Goal: Transaction & Acquisition: Purchase product/service

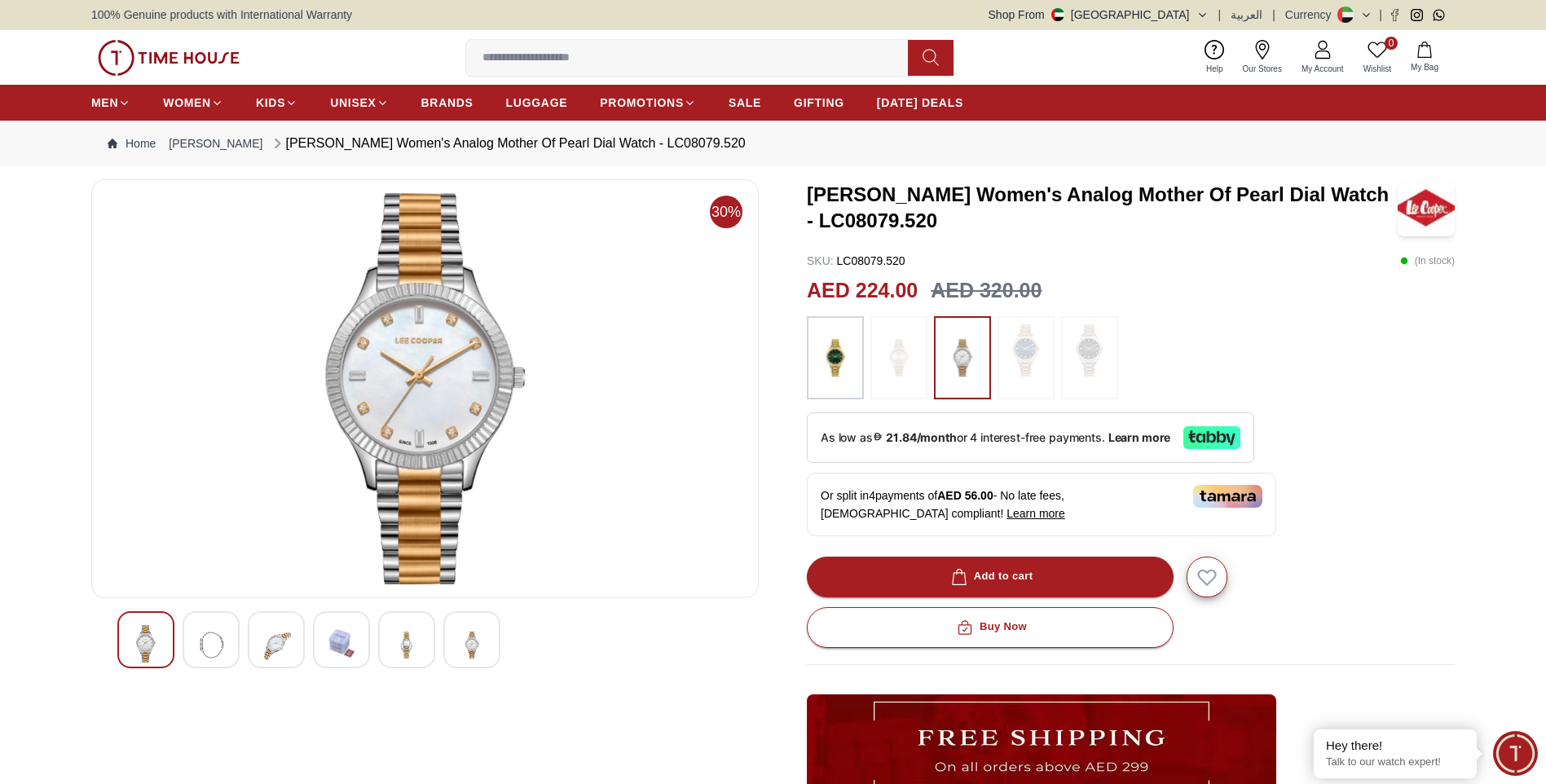
click at [957, 353] on img at bounding box center [962, 357] width 41 height 67
click at [207, 629] on img at bounding box center [210, 645] width 29 height 40
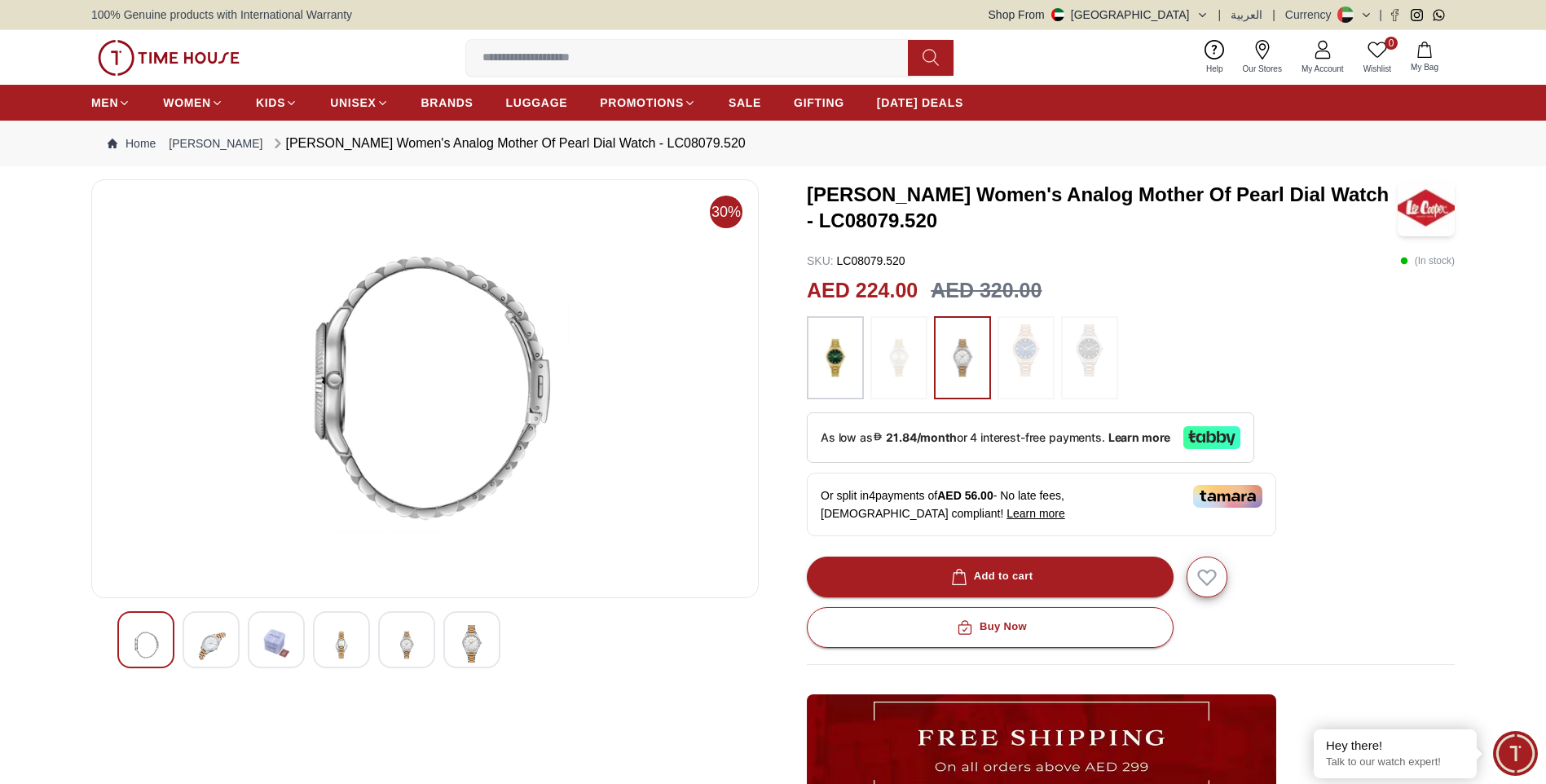
click at [252, 639] on div at bounding box center [276, 639] width 57 height 57
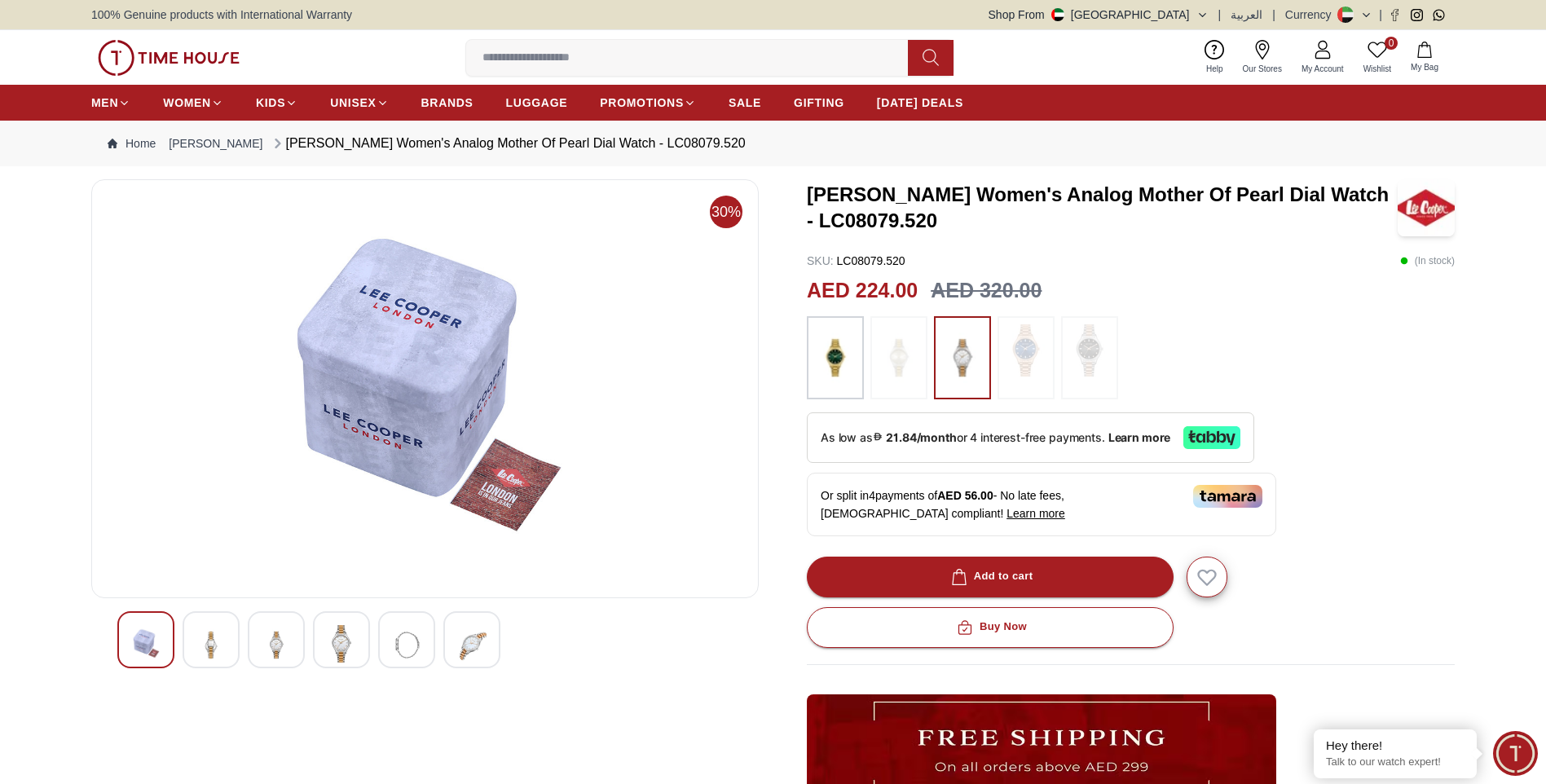
click at [357, 631] on div at bounding box center [341, 639] width 57 height 57
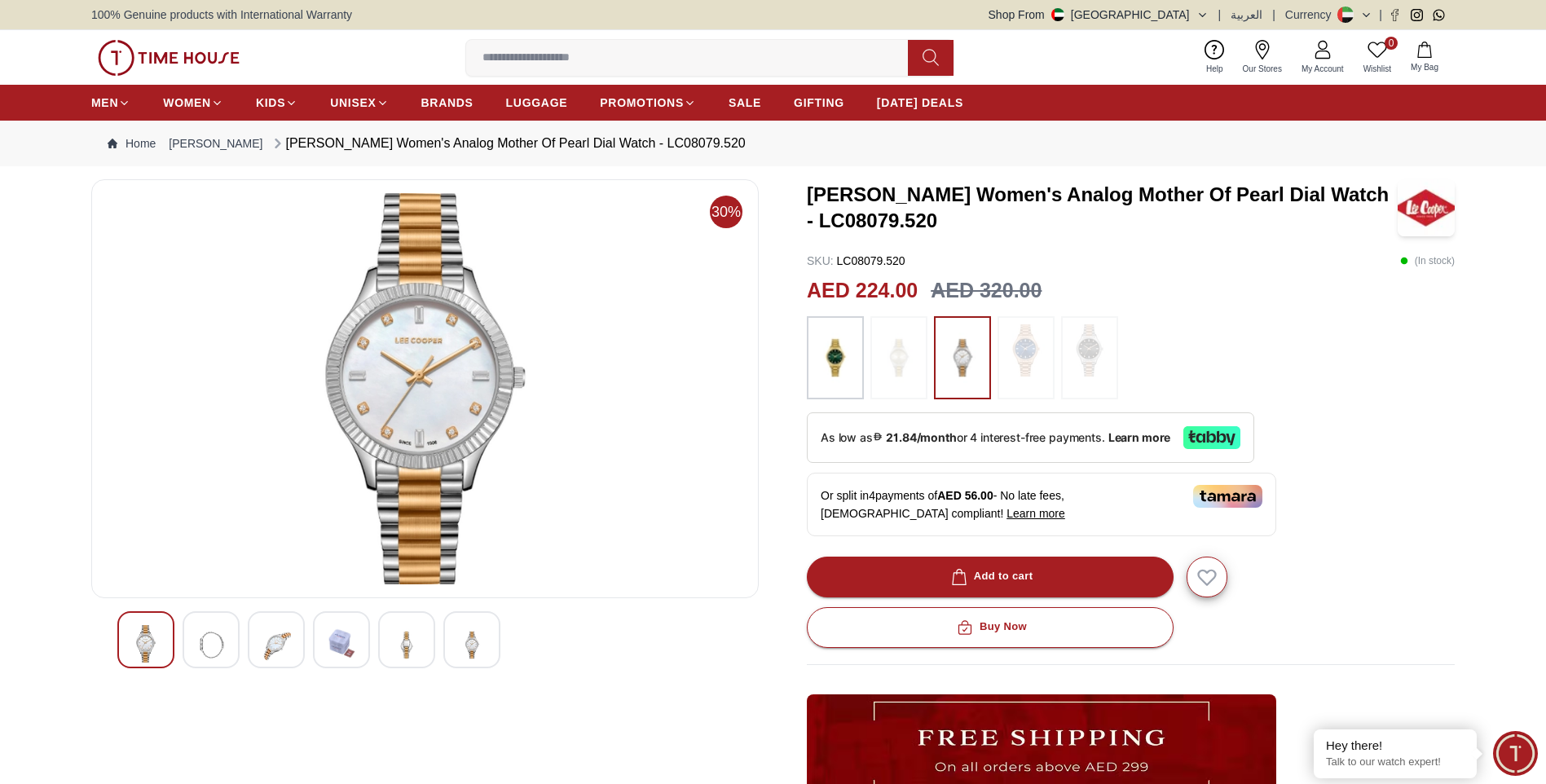
click at [419, 637] on img at bounding box center [406, 645] width 29 height 40
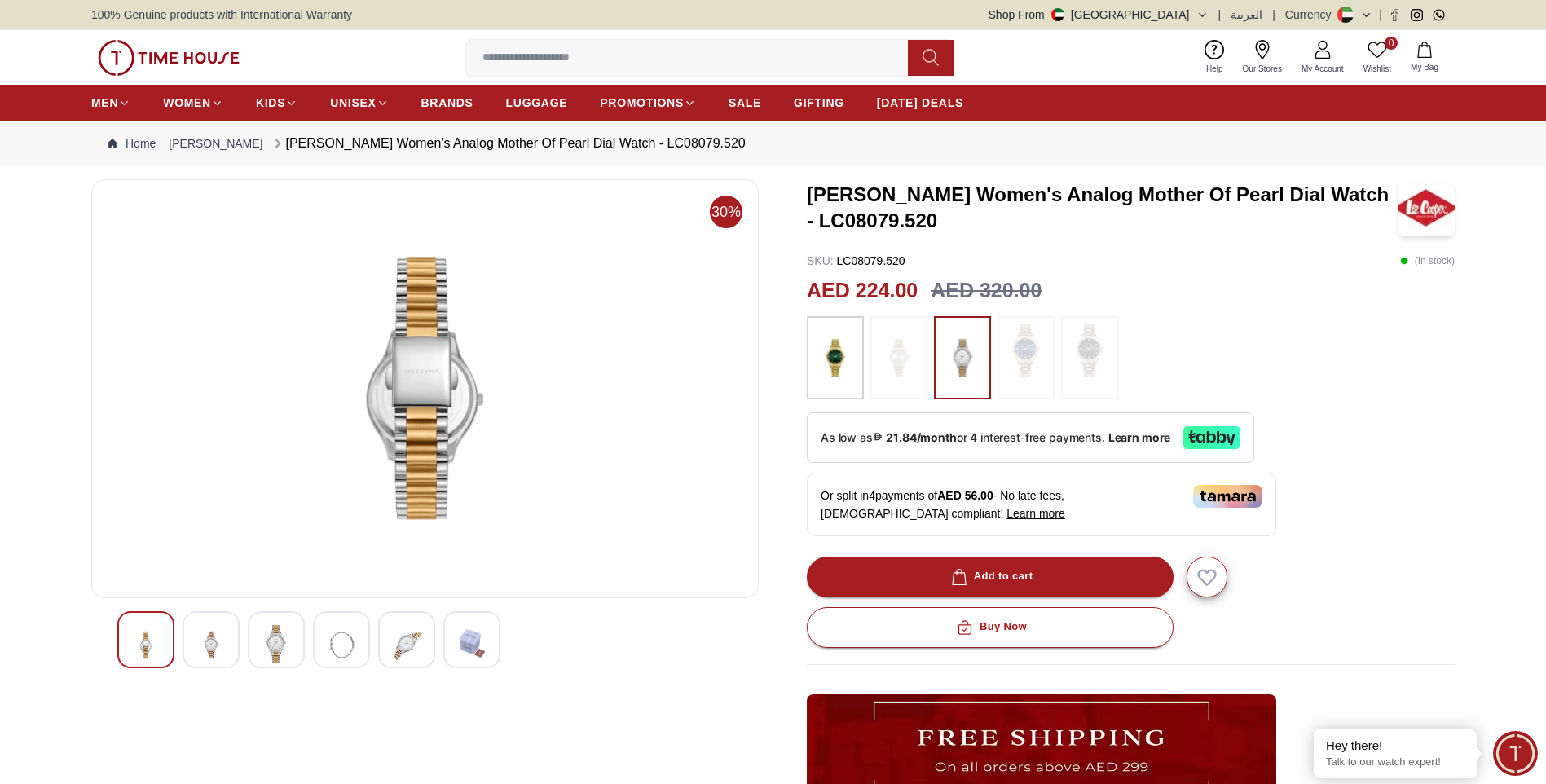
click at [467, 641] on img at bounding box center [472, 644] width 29 height 37
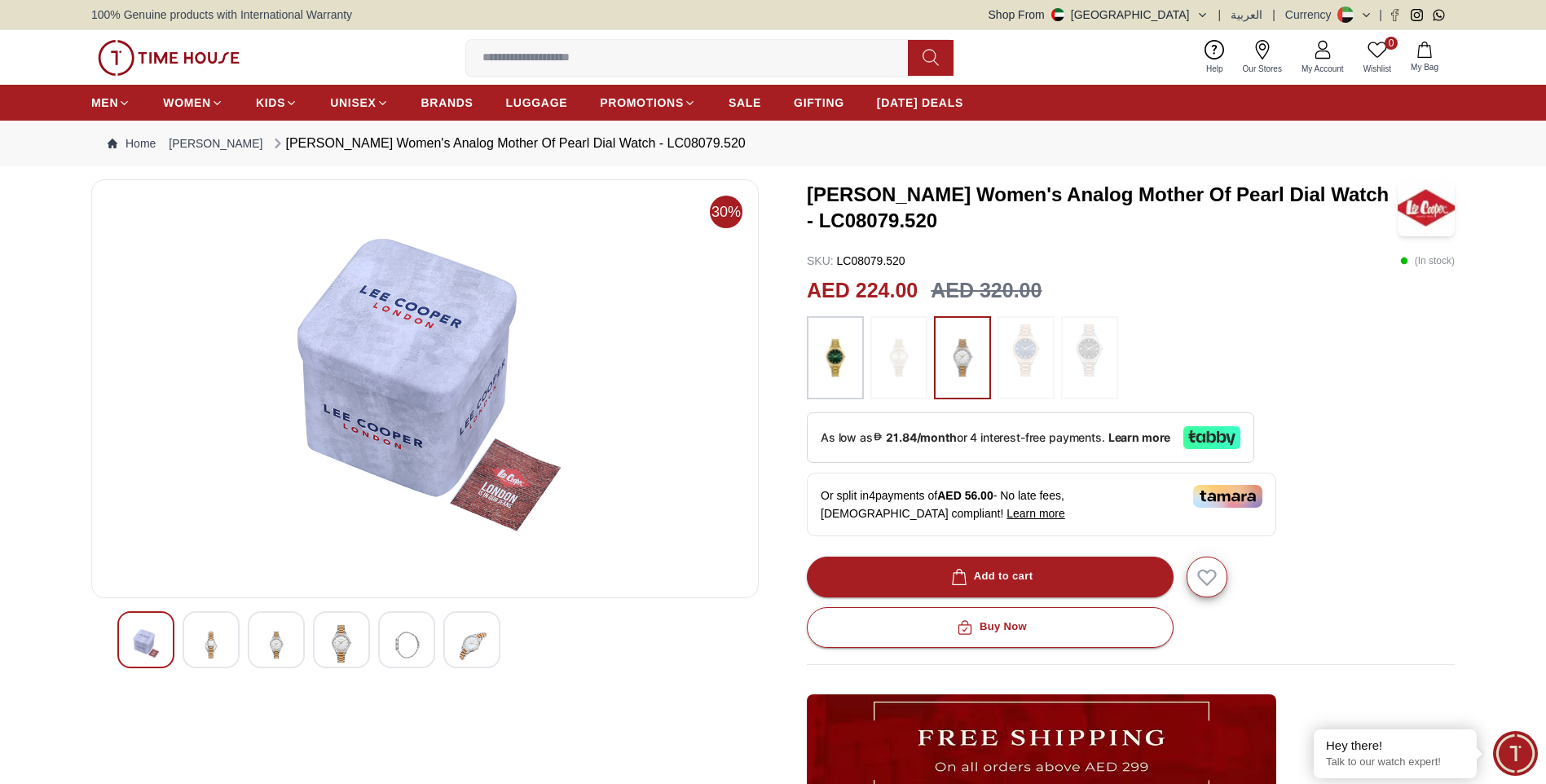
click at [147, 628] on img at bounding box center [145, 644] width 29 height 37
click at [225, 637] on img at bounding box center [210, 645] width 29 height 40
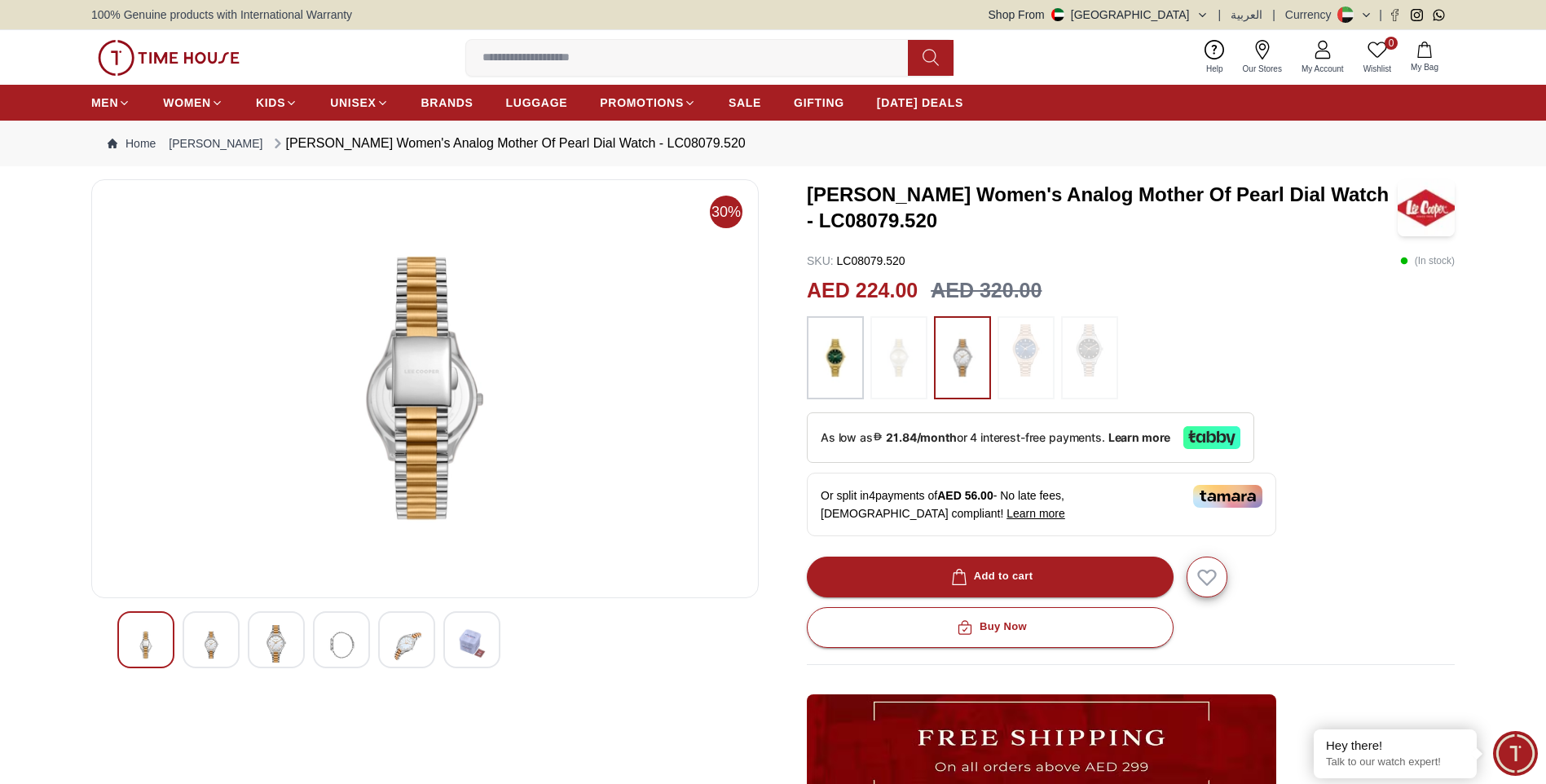
click at [279, 639] on img at bounding box center [276, 644] width 29 height 37
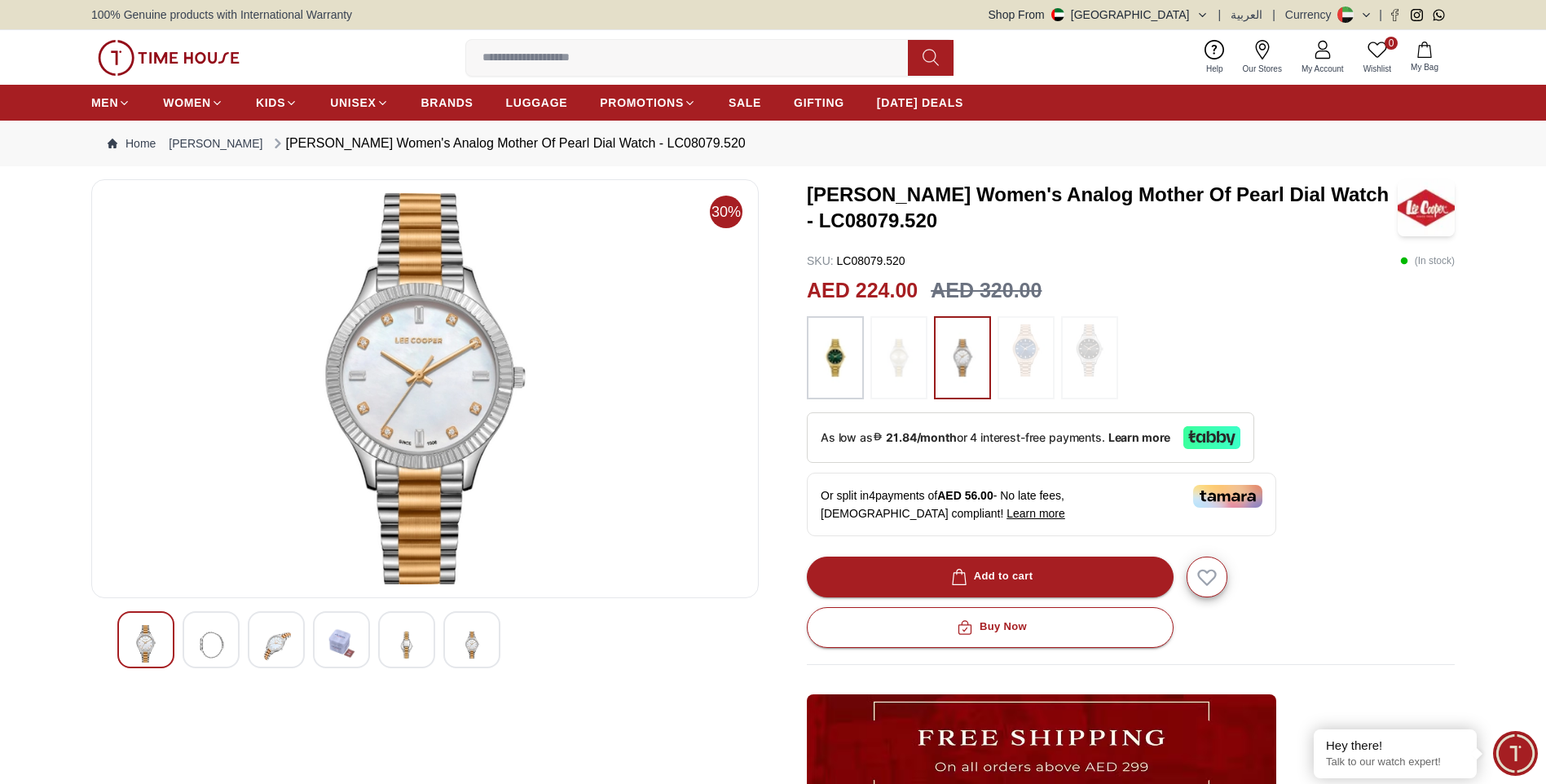
click at [387, 639] on div at bounding box center [406, 639] width 57 height 57
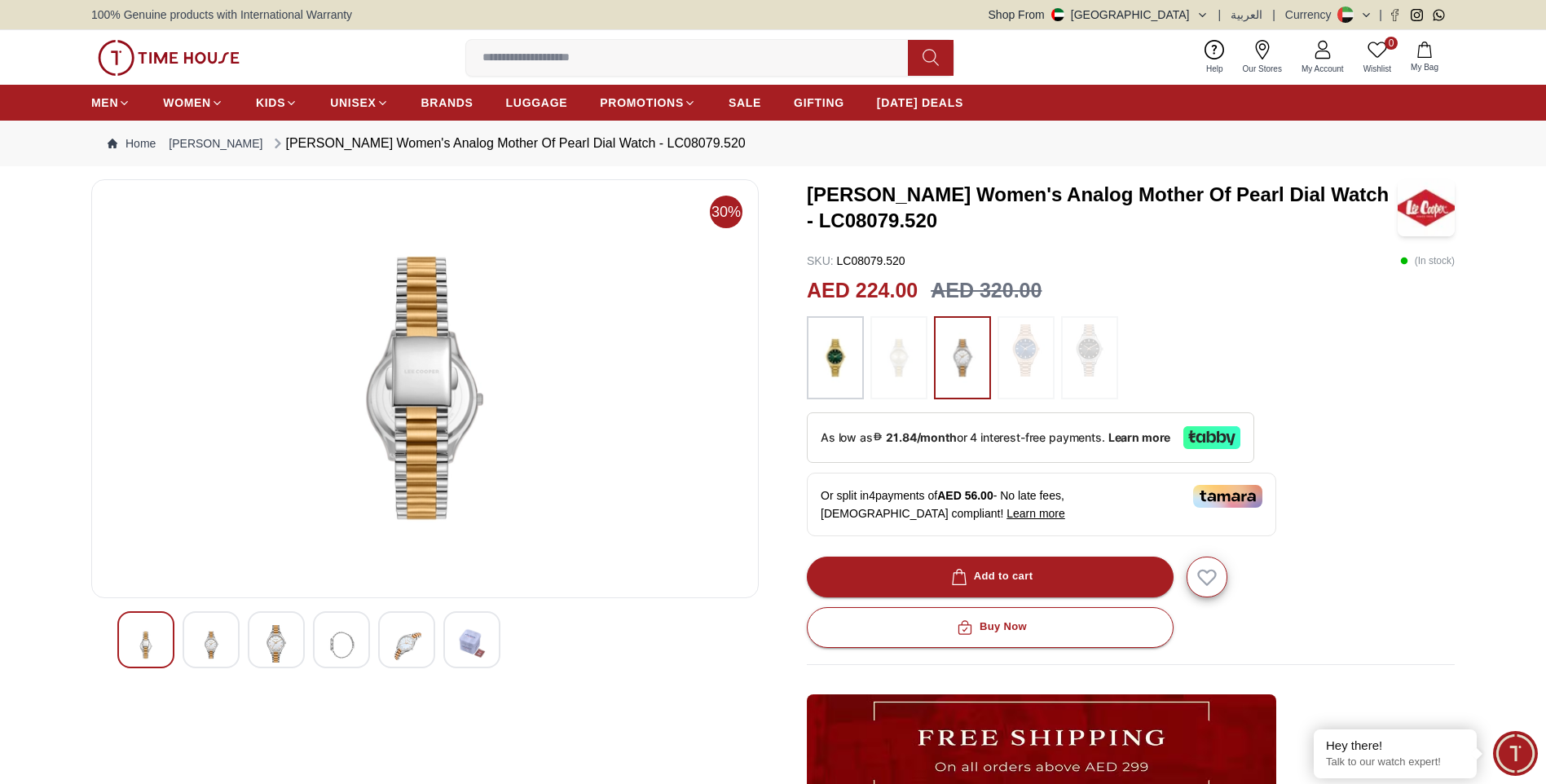
click at [443, 631] on div at bounding box center [425, 639] width 616 height 57
click at [479, 630] on img at bounding box center [472, 644] width 29 height 37
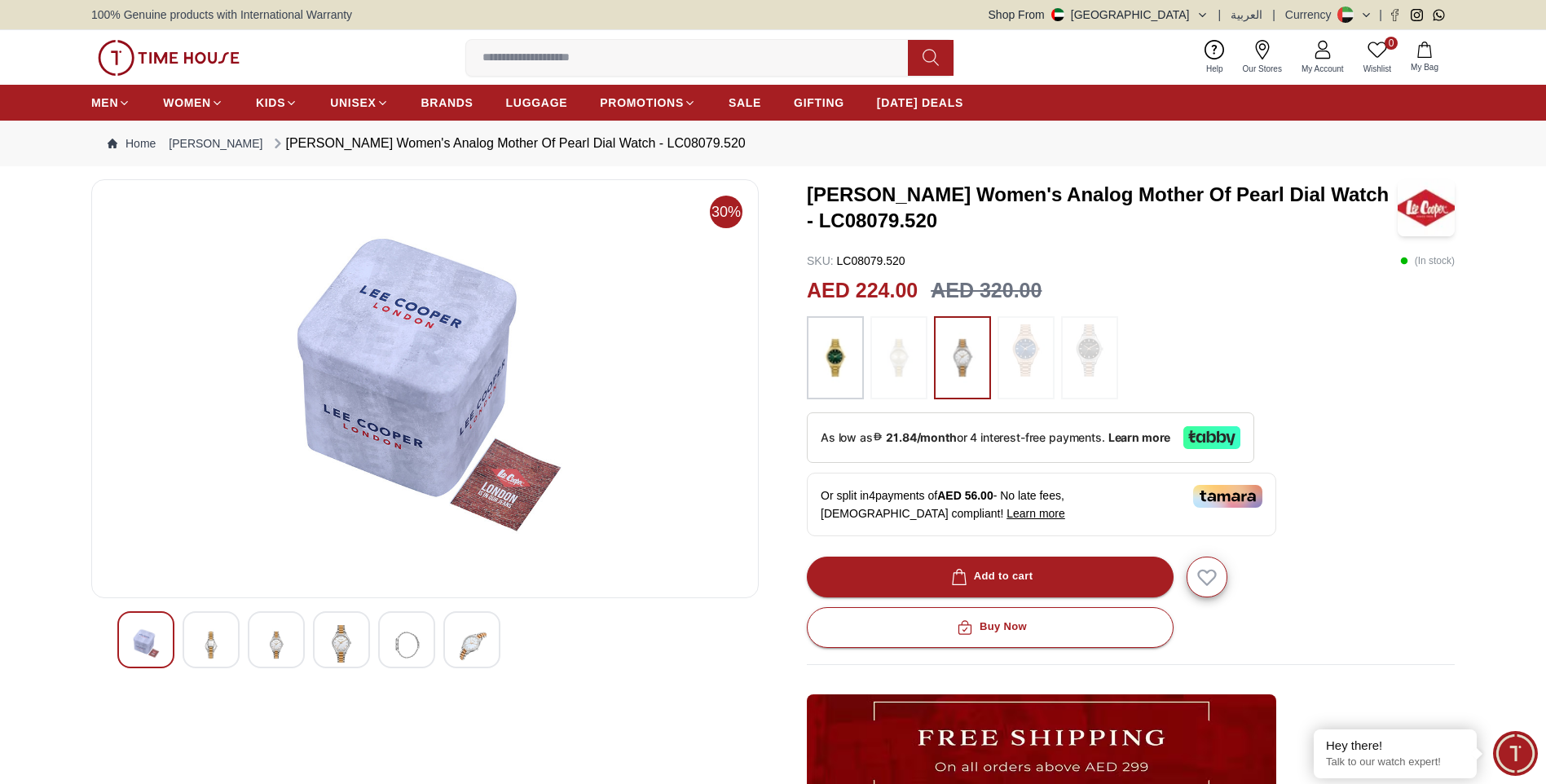
click at [144, 637] on img at bounding box center [145, 644] width 29 height 37
click at [473, 633] on img at bounding box center [472, 645] width 29 height 40
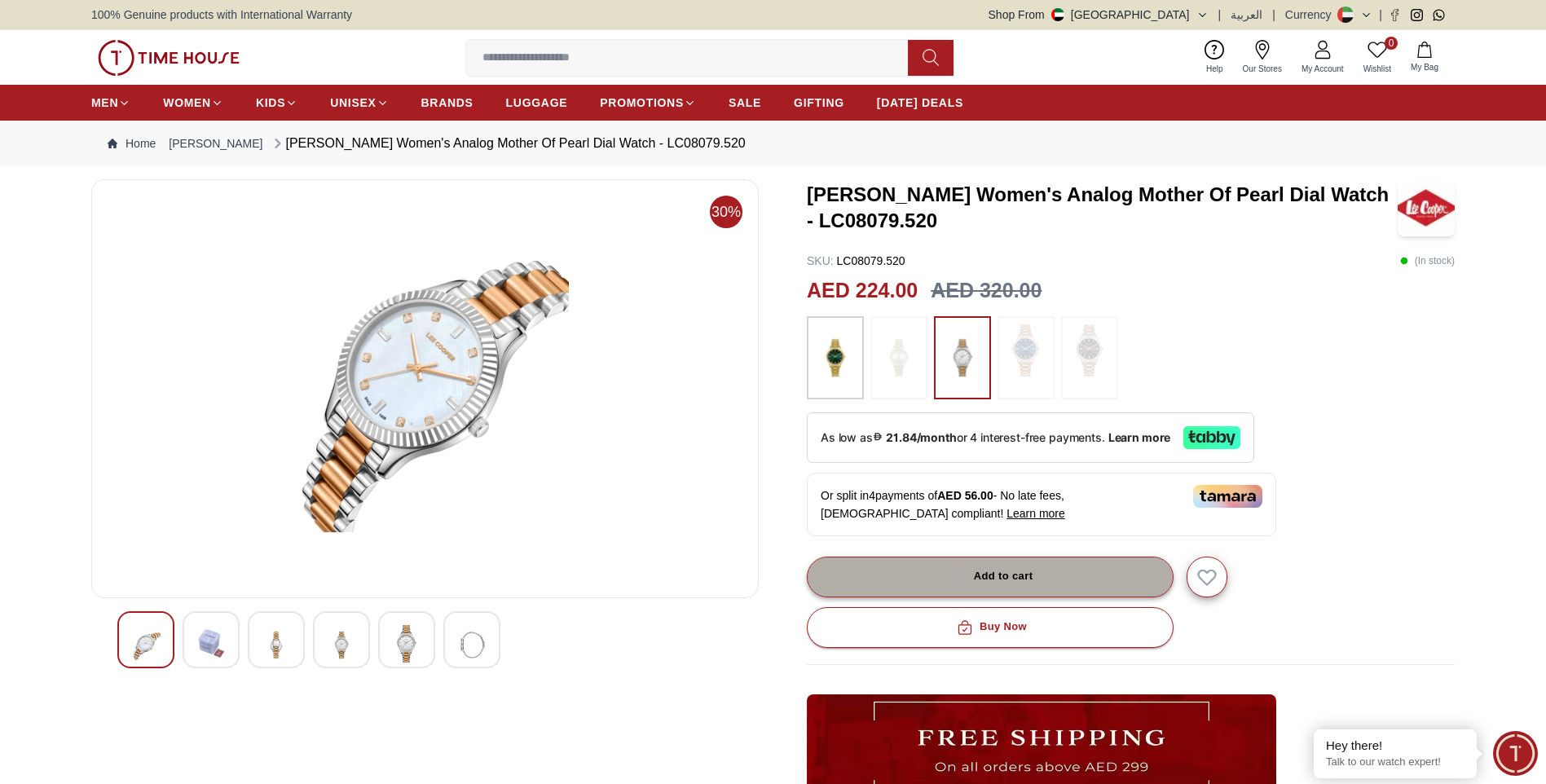
click at [997, 578] on div "Add to cart" at bounding box center [991, 576] width 85 height 19
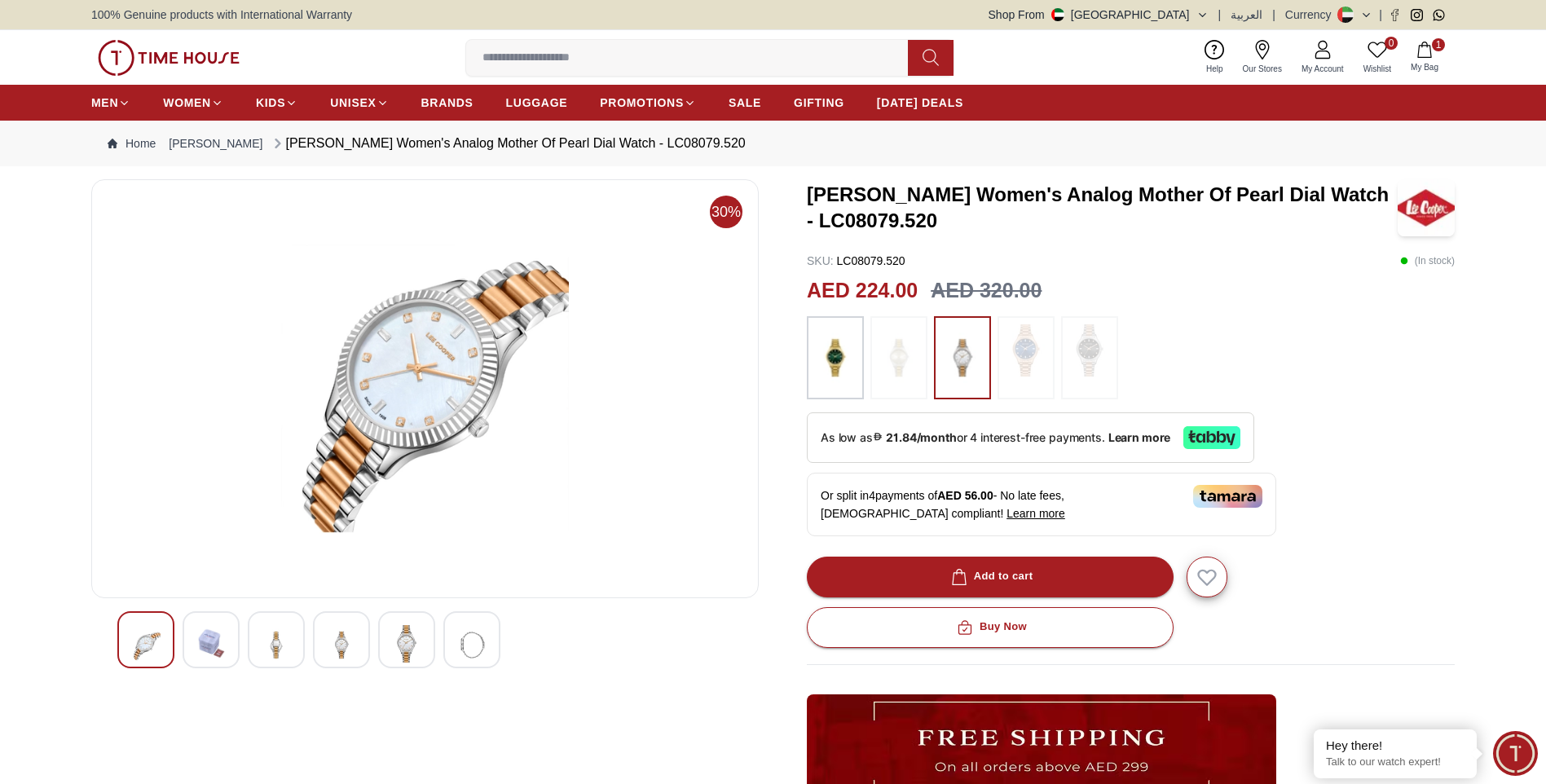
click at [1424, 55] on icon "button" at bounding box center [1424, 50] width 16 height 16
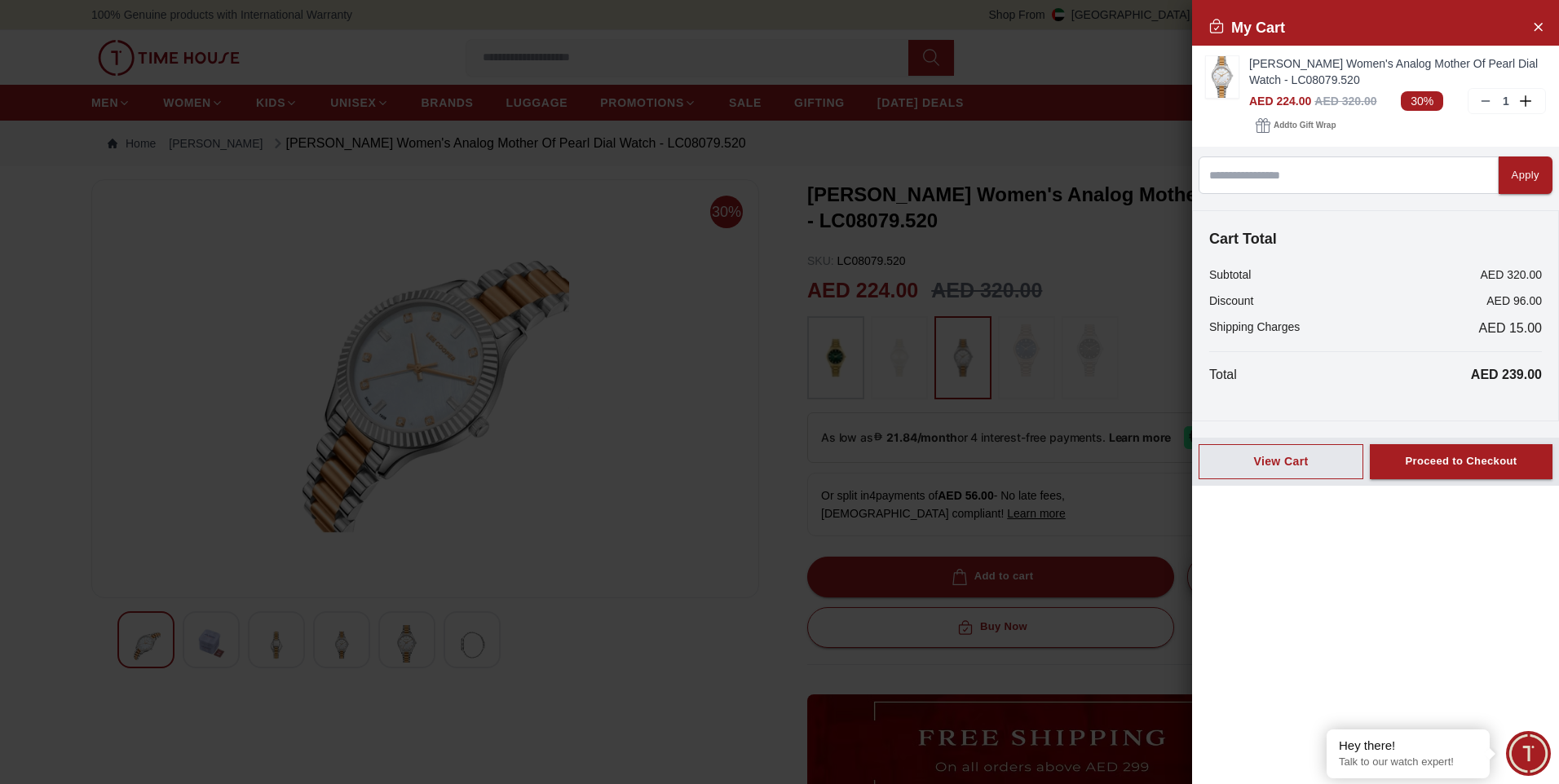
click at [524, 388] on div at bounding box center [779, 392] width 1559 height 784
drag, startPoint x: 553, startPoint y: 348, endPoint x: 579, endPoint y: 342, distance: 26.7
click at [555, 348] on div at bounding box center [779, 392] width 1559 height 784
drag, startPoint x: 1539, startPoint y: 22, endPoint x: 1461, endPoint y: 55, distance: 84.7
click at [1541, 22] on icon "Close Account" at bounding box center [1538, 26] width 13 height 20
